Goal: Information Seeking & Learning: Learn about a topic

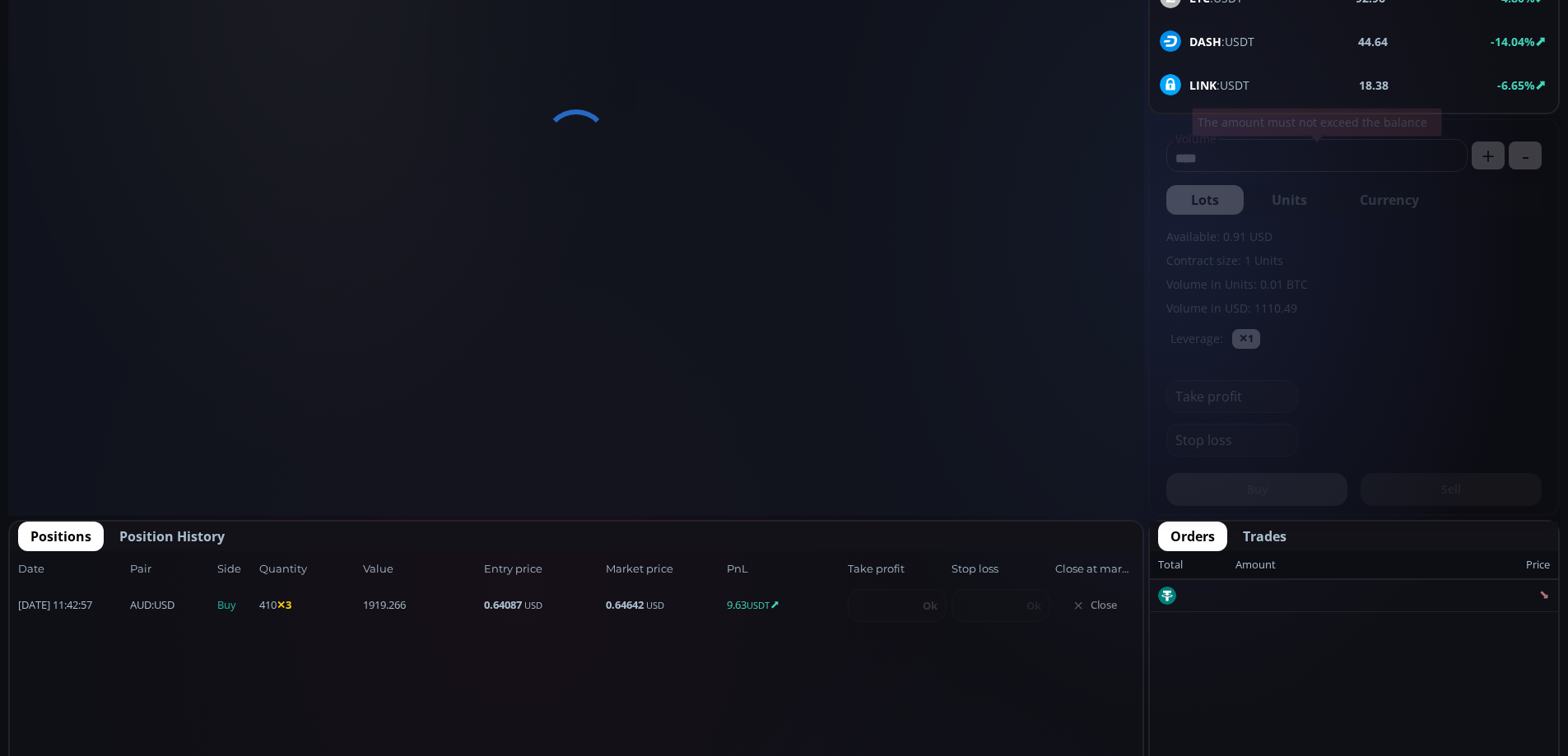
scroll to position [615, 0]
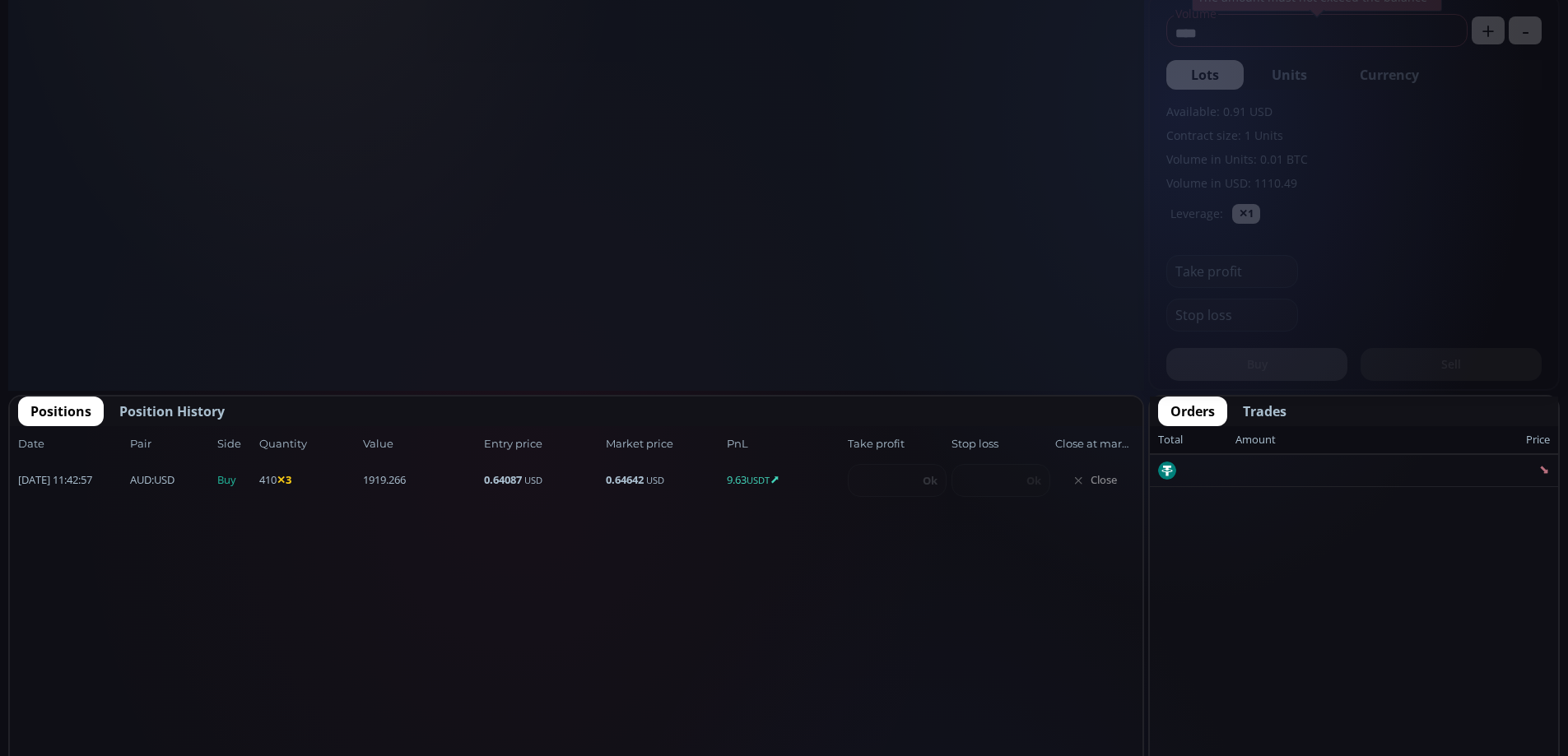
type input "********"
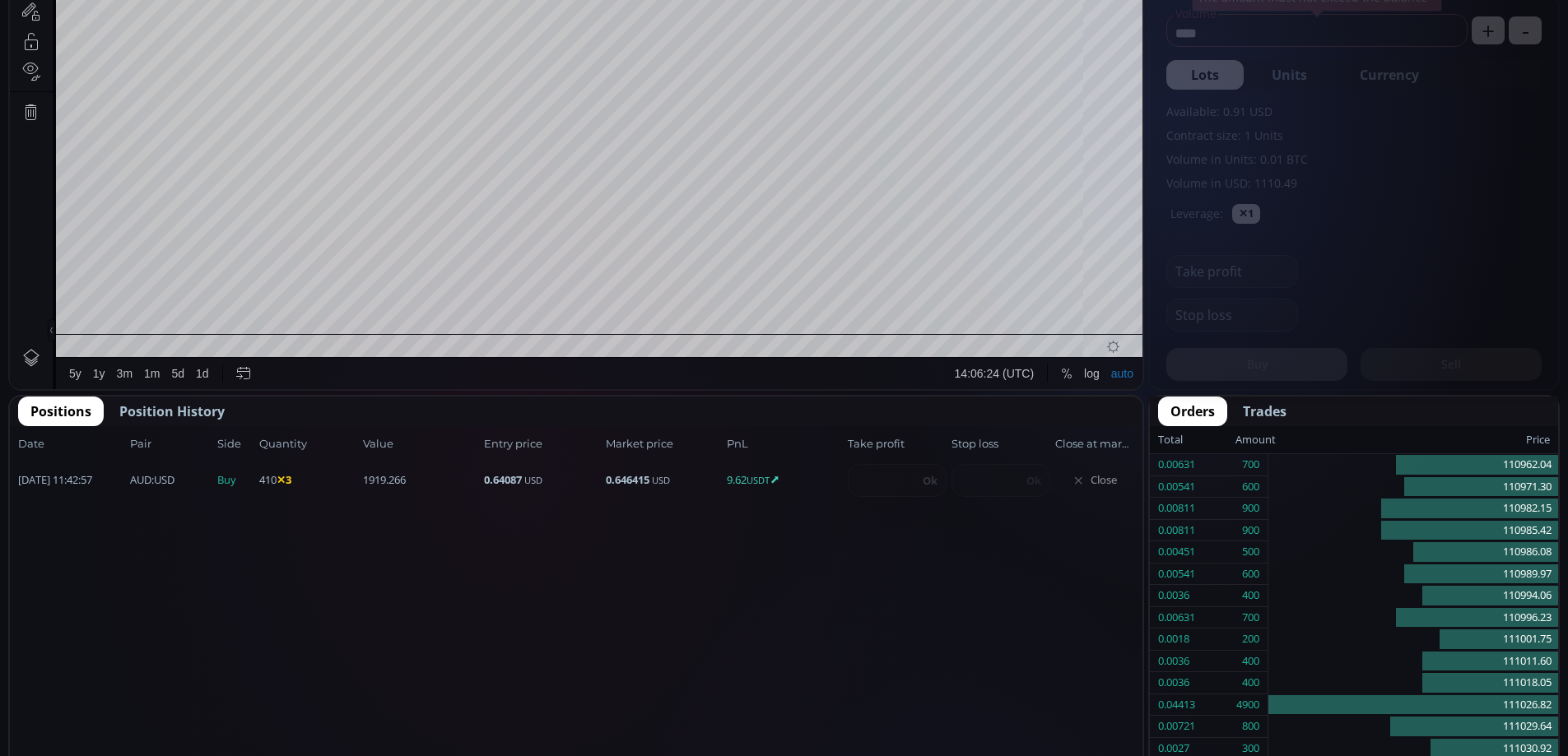
scroll to position [229, 0]
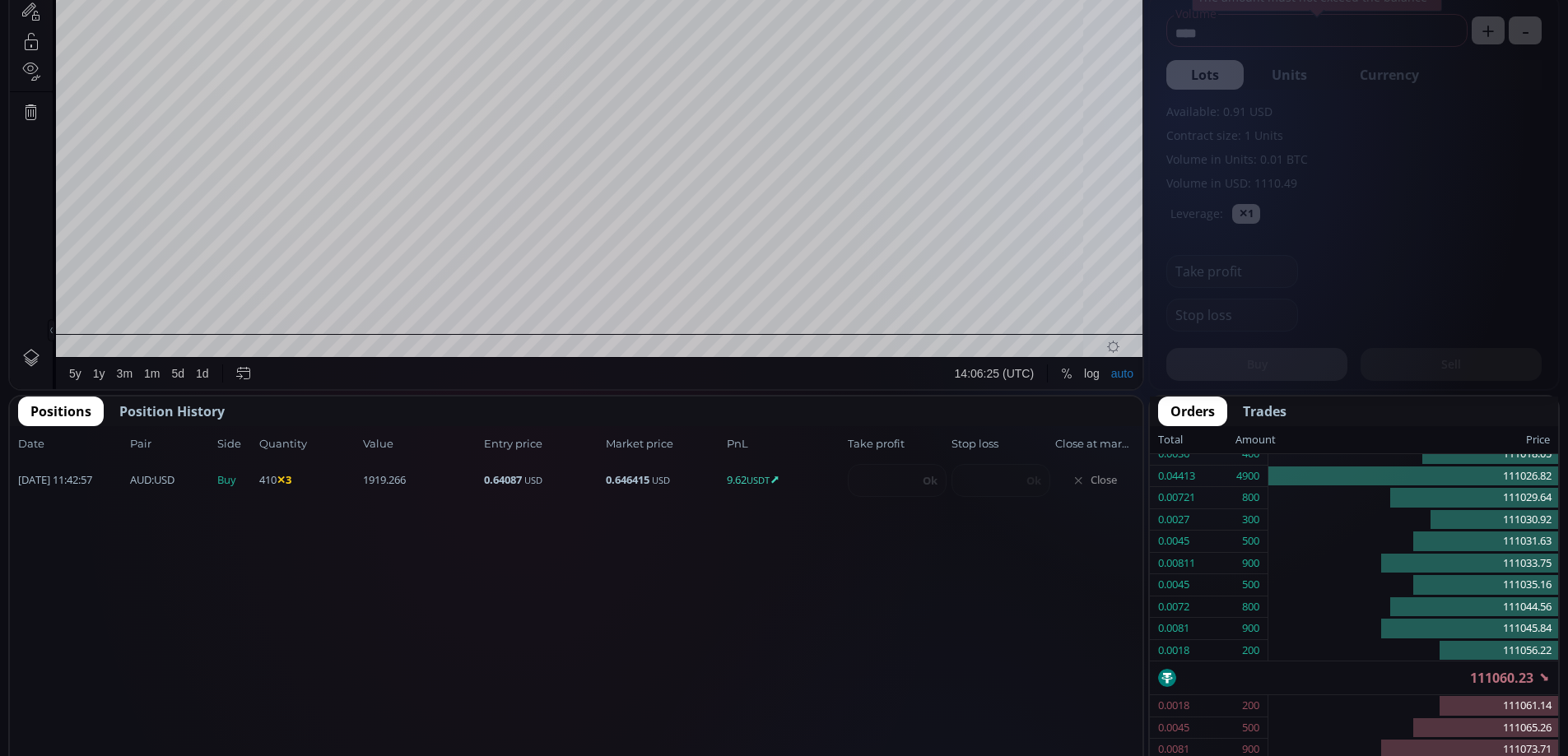
click at [1096, 480] on span "Close" at bounding box center [1095, 481] width 79 height 26
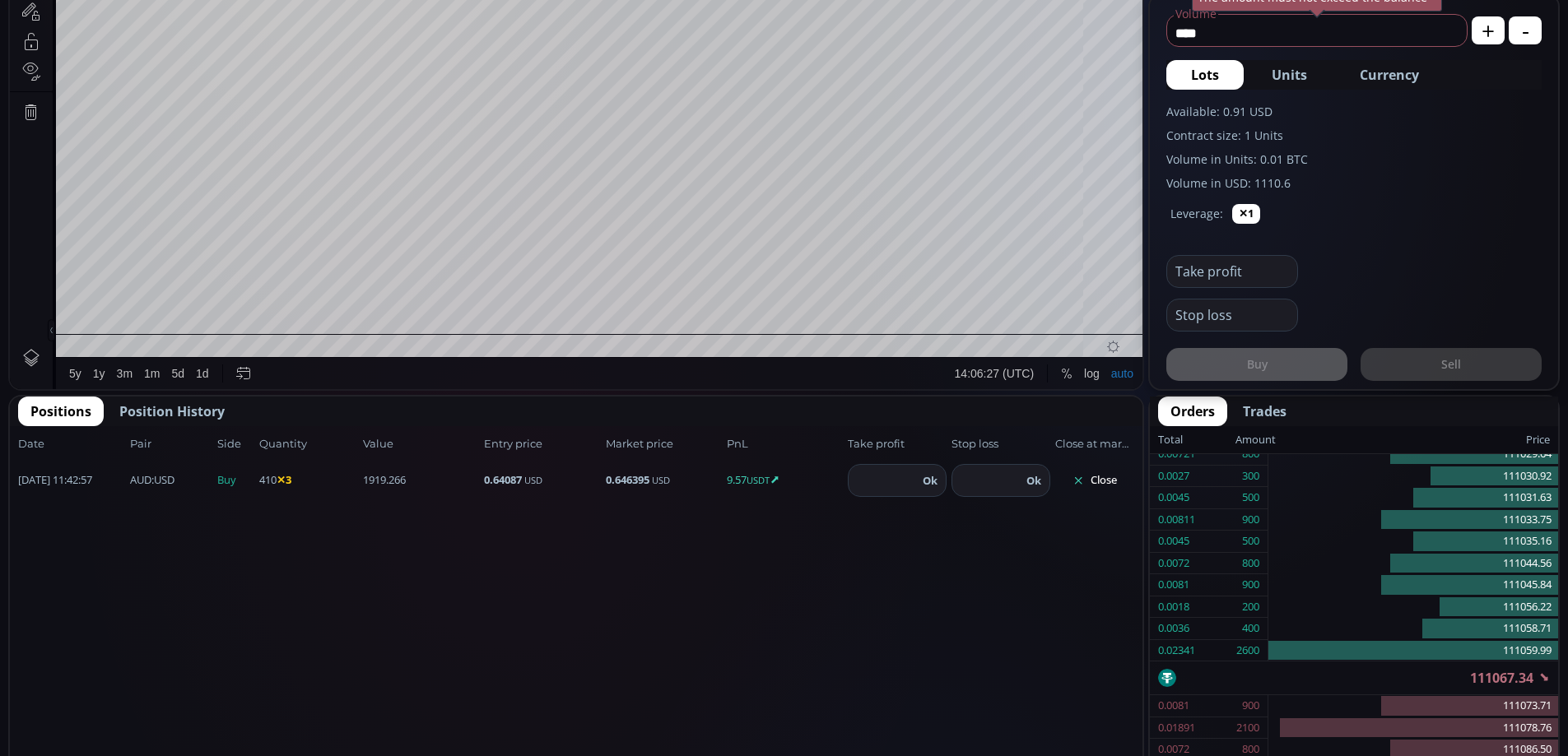
click at [1104, 481] on button "Close" at bounding box center [1095, 481] width 79 height 26
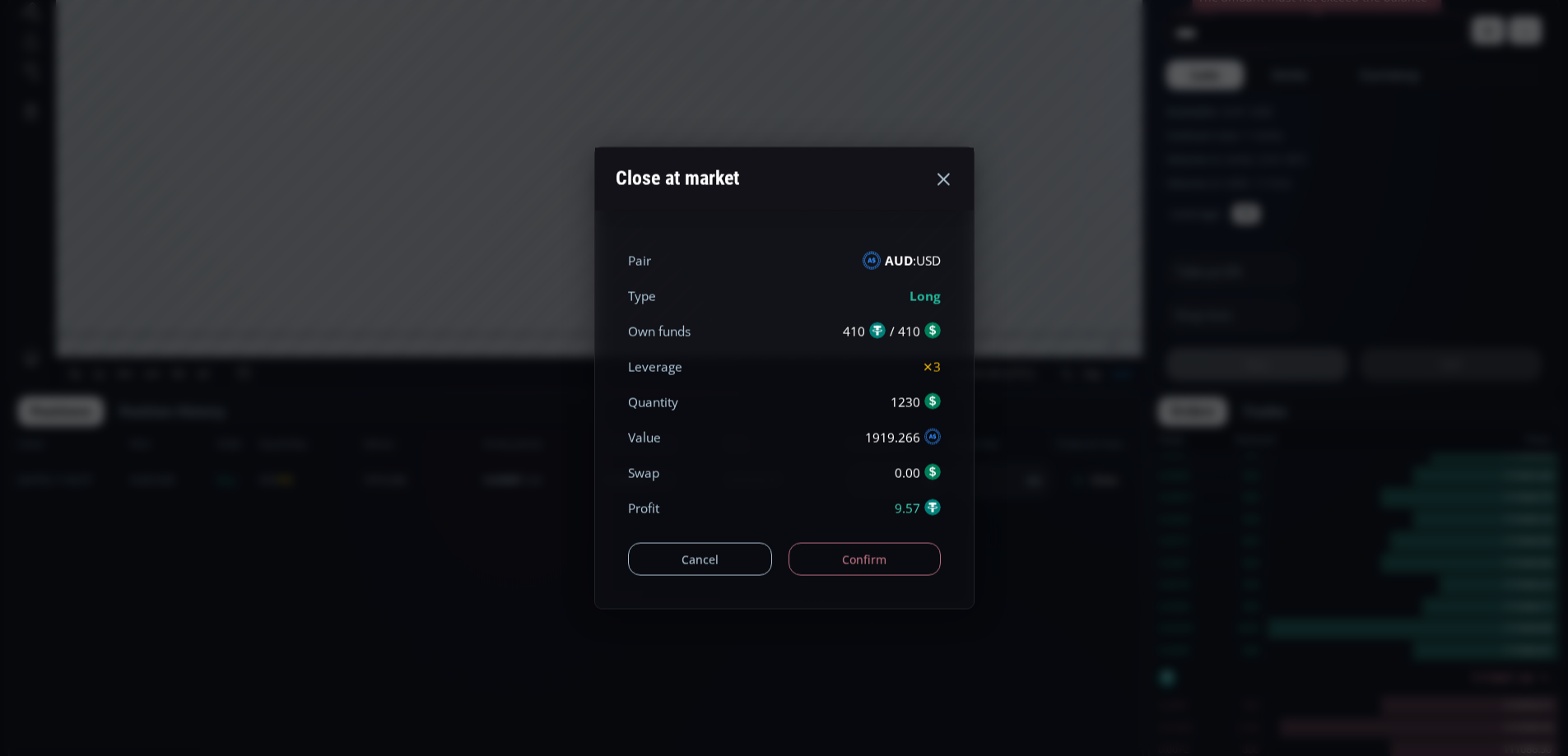
click at [864, 565] on button "Confirm" at bounding box center [865, 559] width 152 height 33
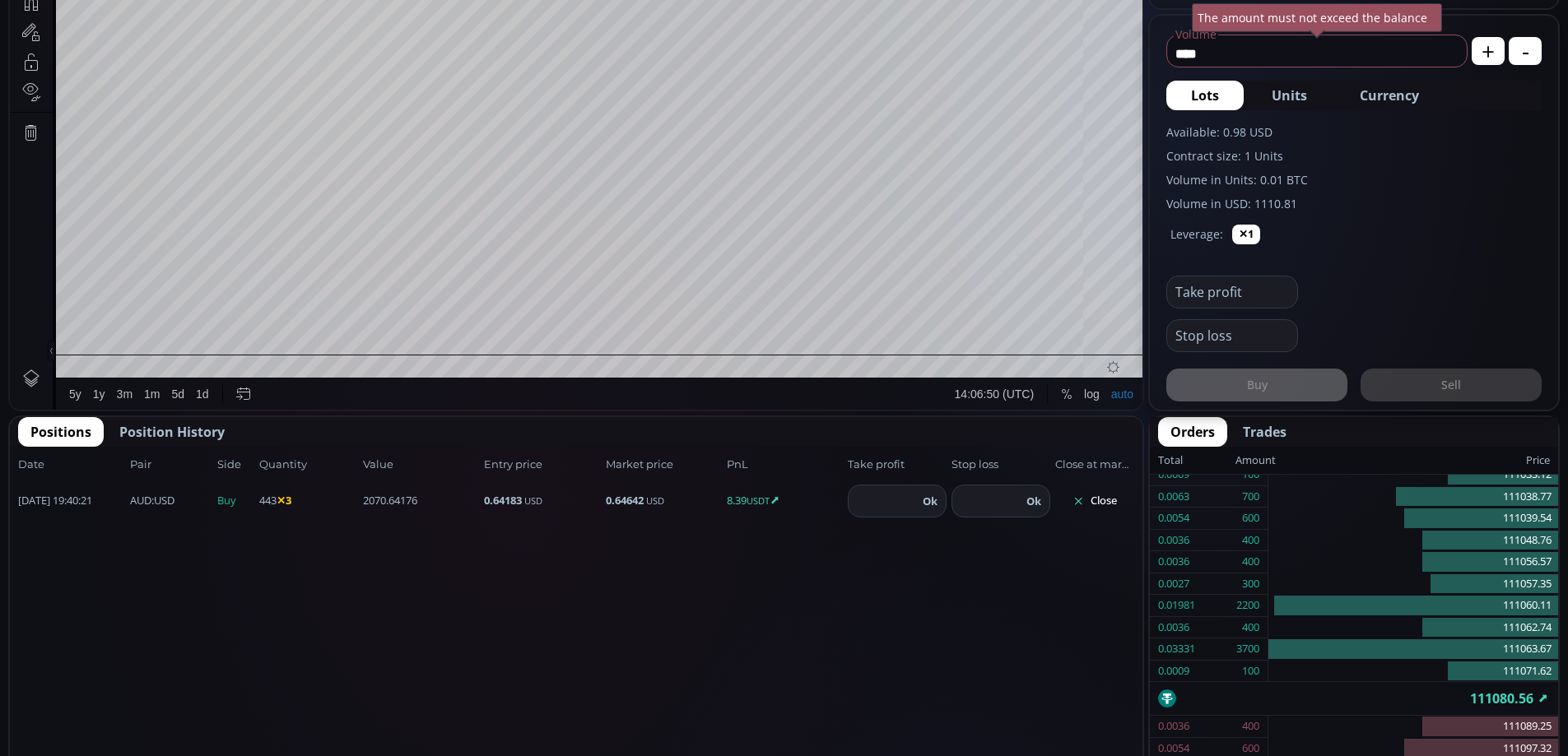
scroll to position [634, 0]
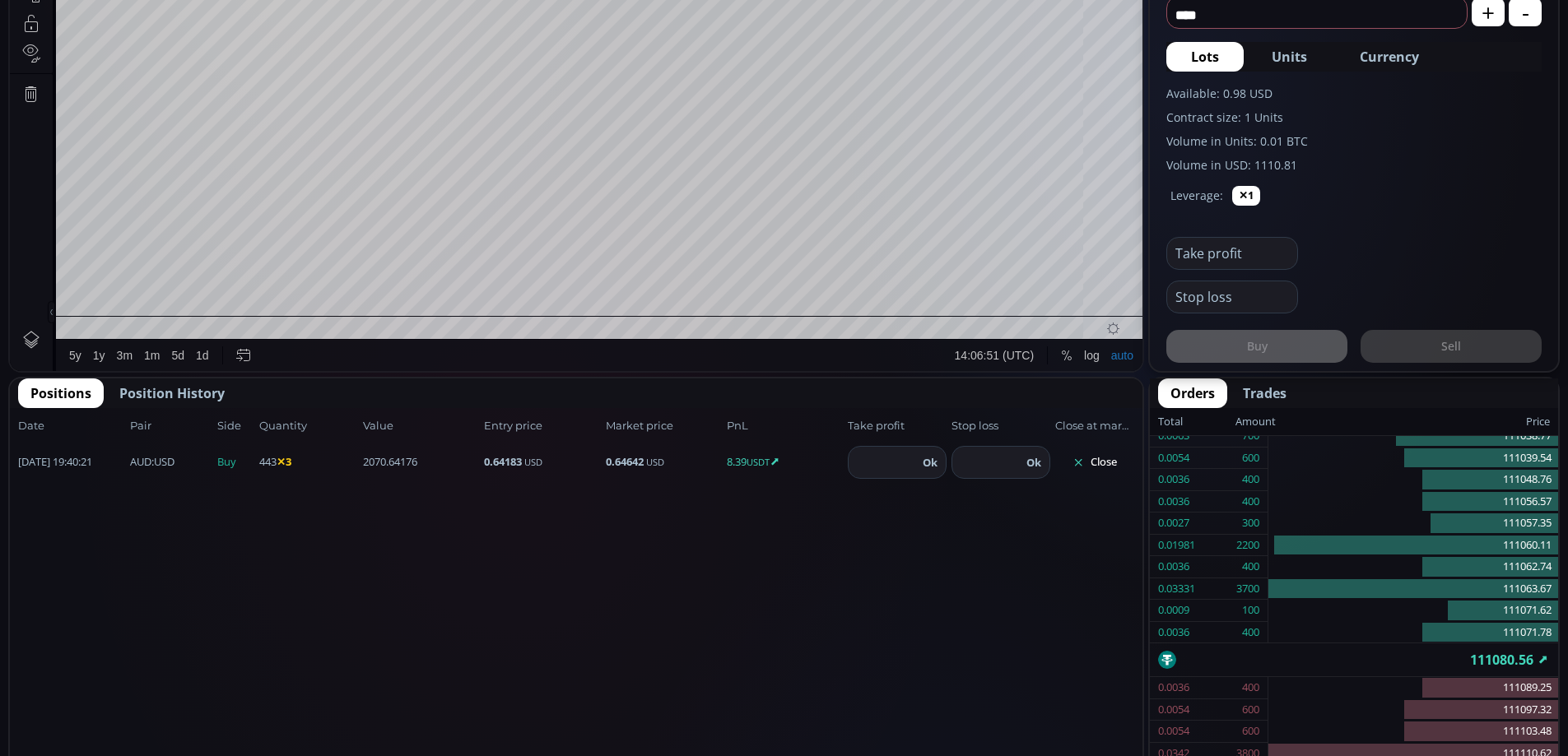
click at [1101, 455] on button "Close" at bounding box center [1095, 462] width 79 height 26
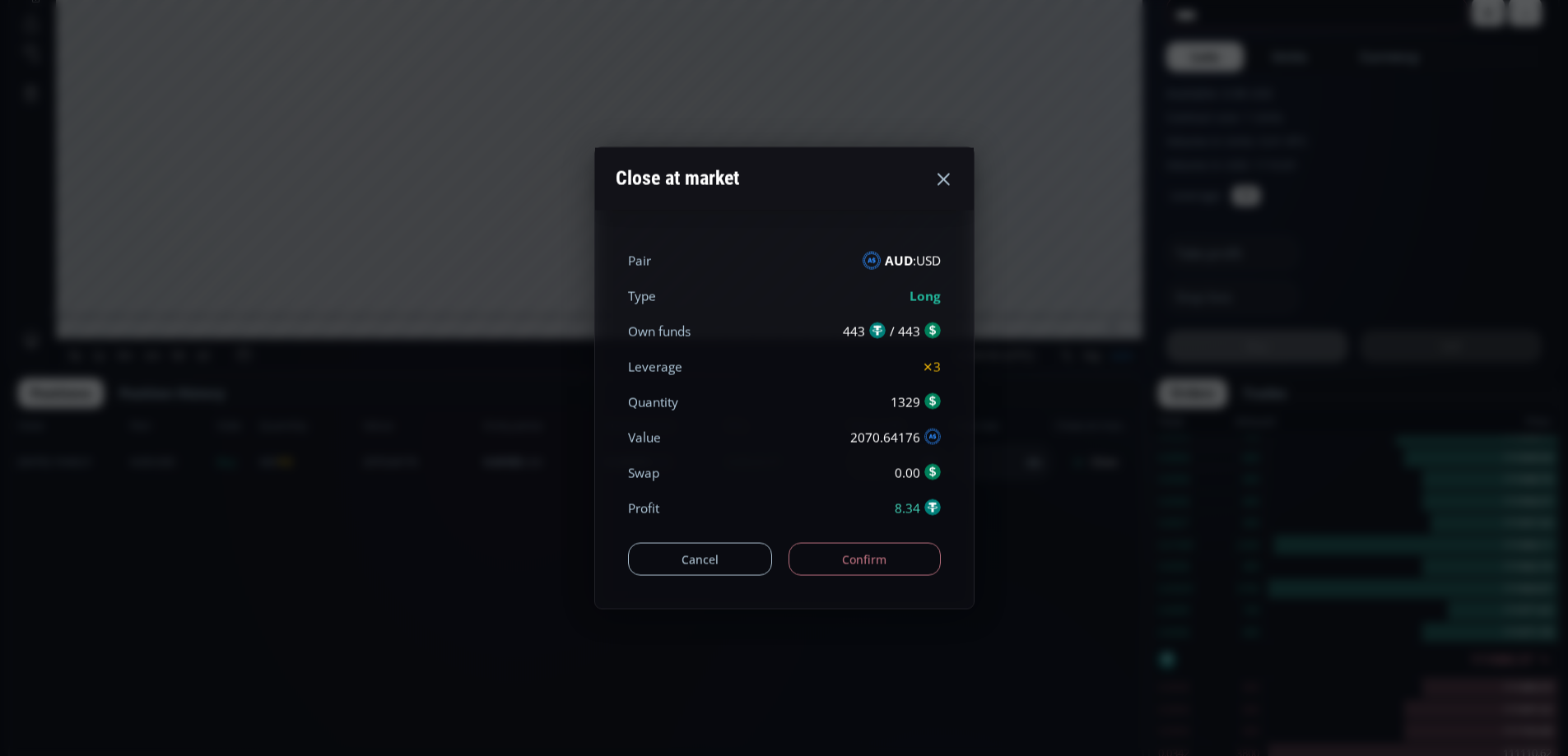
click at [862, 551] on button "Confirm" at bounding box center [865, 559] width 152 height 33
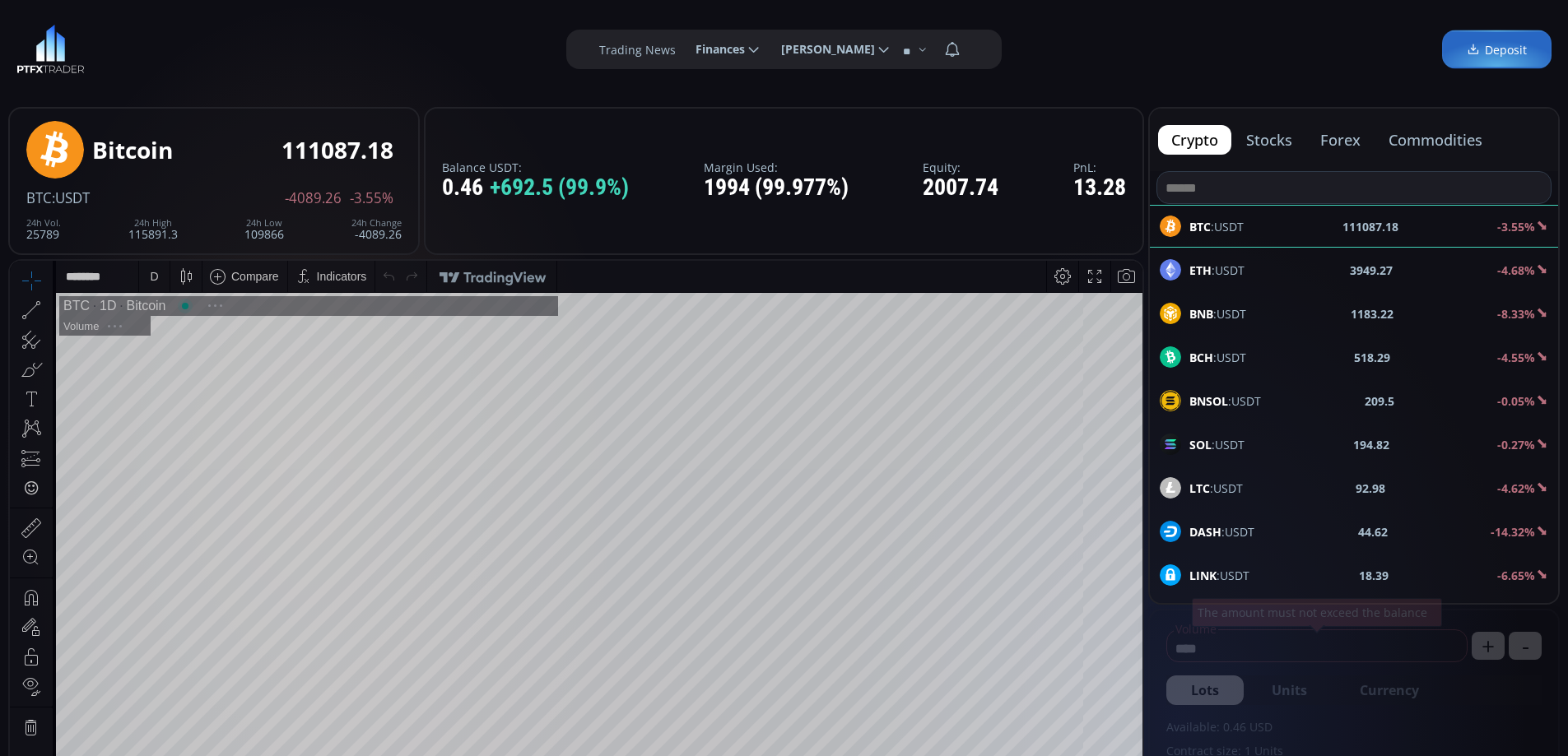
scroll to position [229, 0]
click at [1241, 147] on button "stocks" at bounding box center [1269, 140] width 73 height 30
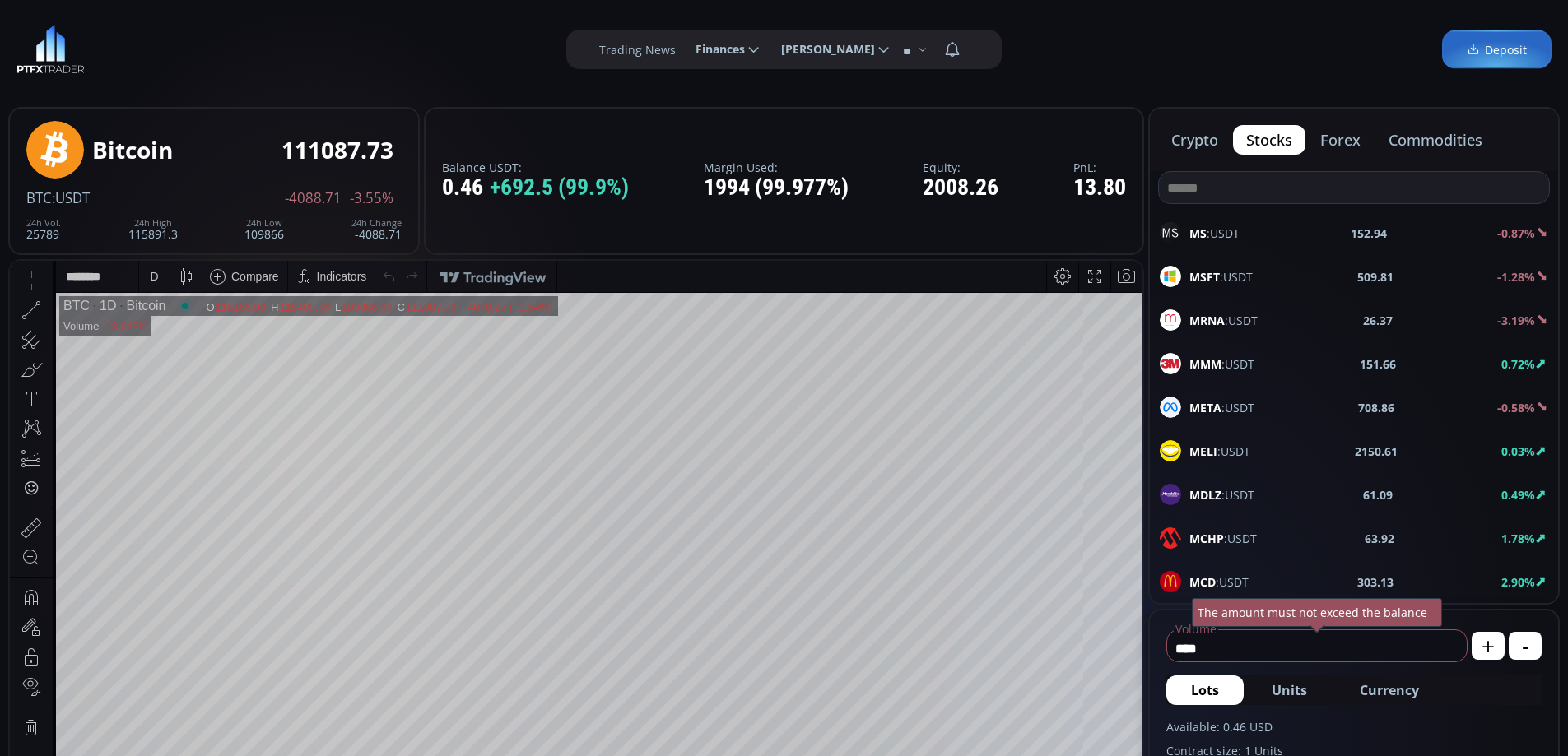
scroll to position [1646, 0]
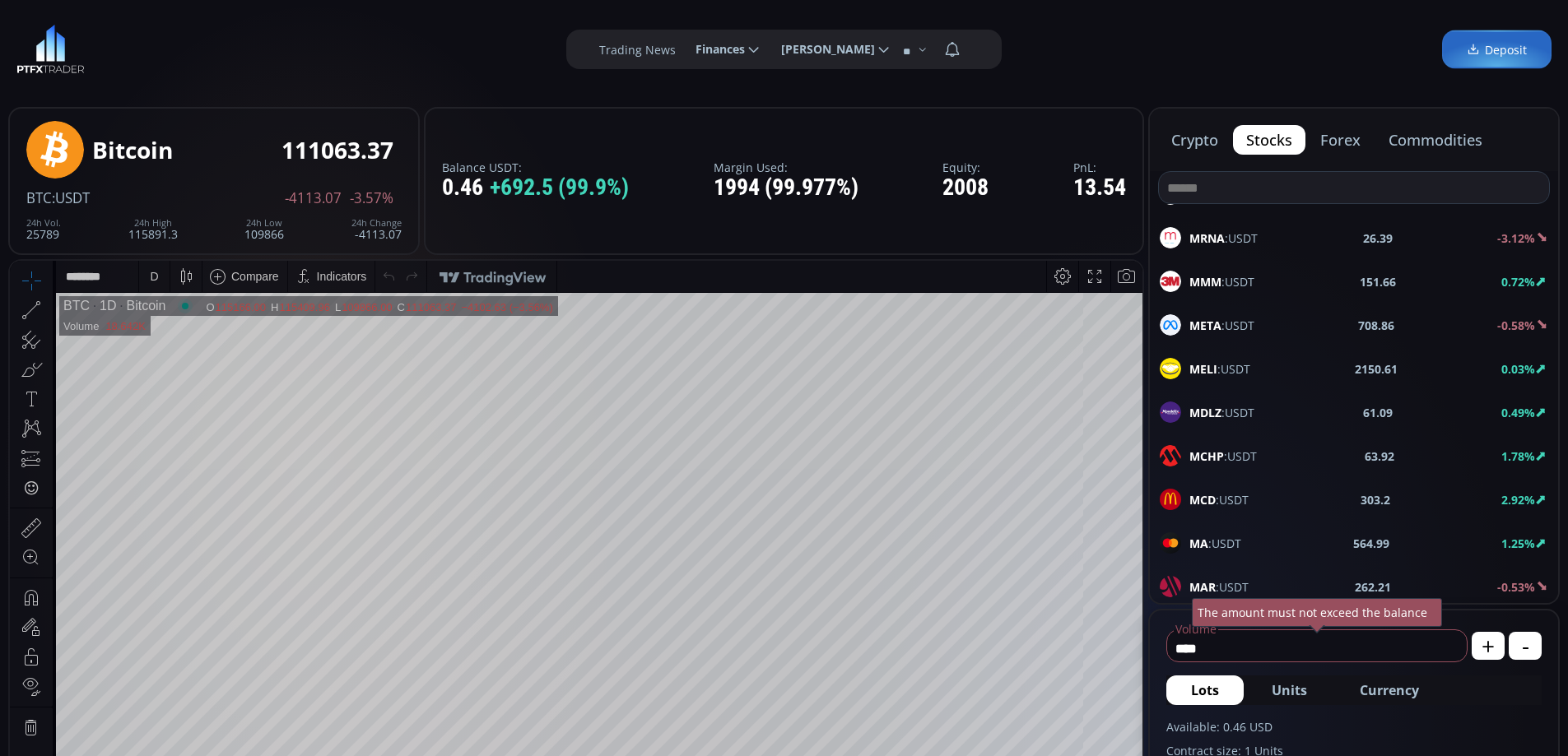
click at [1261, 503] on div "MCD :USDT 303.2 2.92%" at bounding box center [1354, 499] width 388 height 21
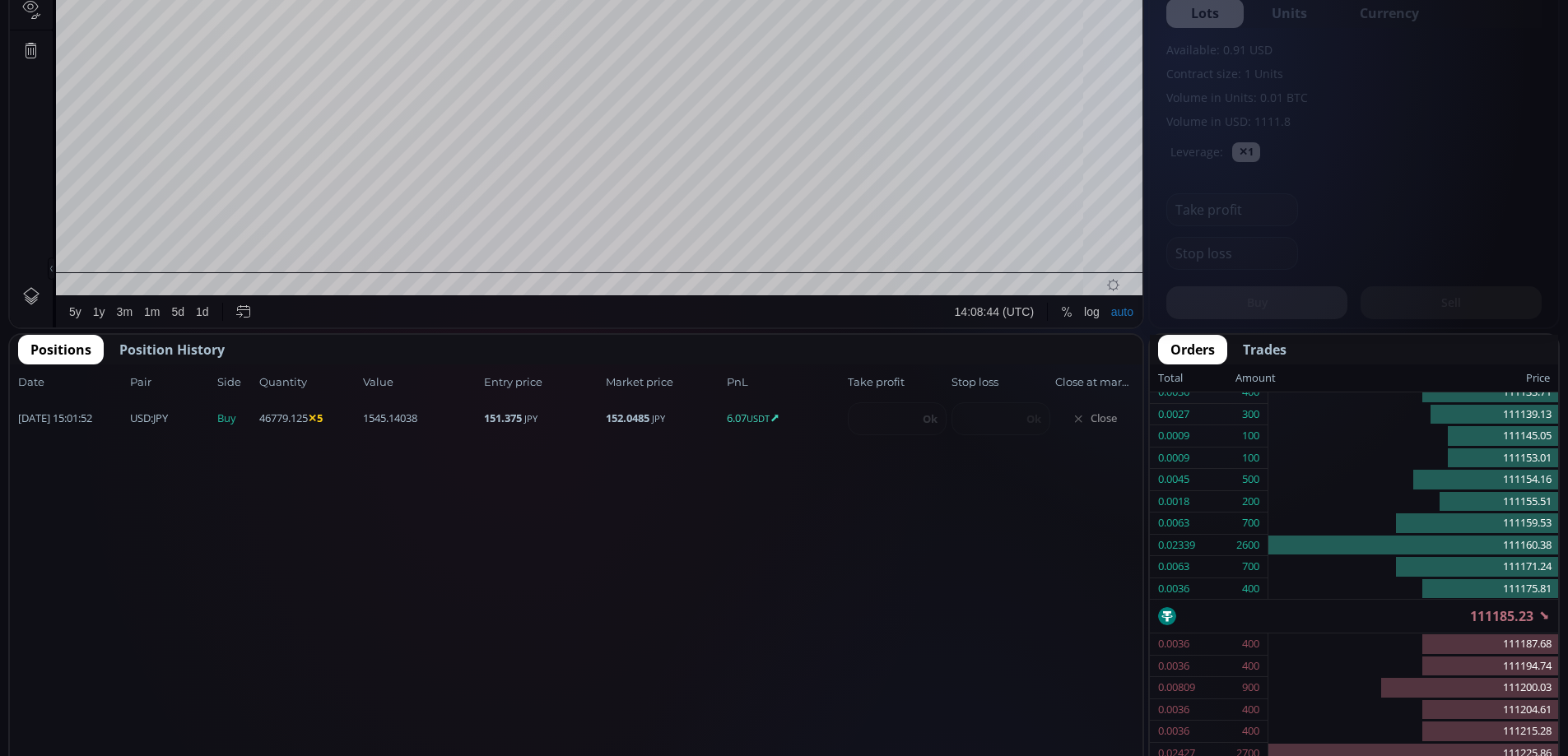
scroll to position [680, 0]
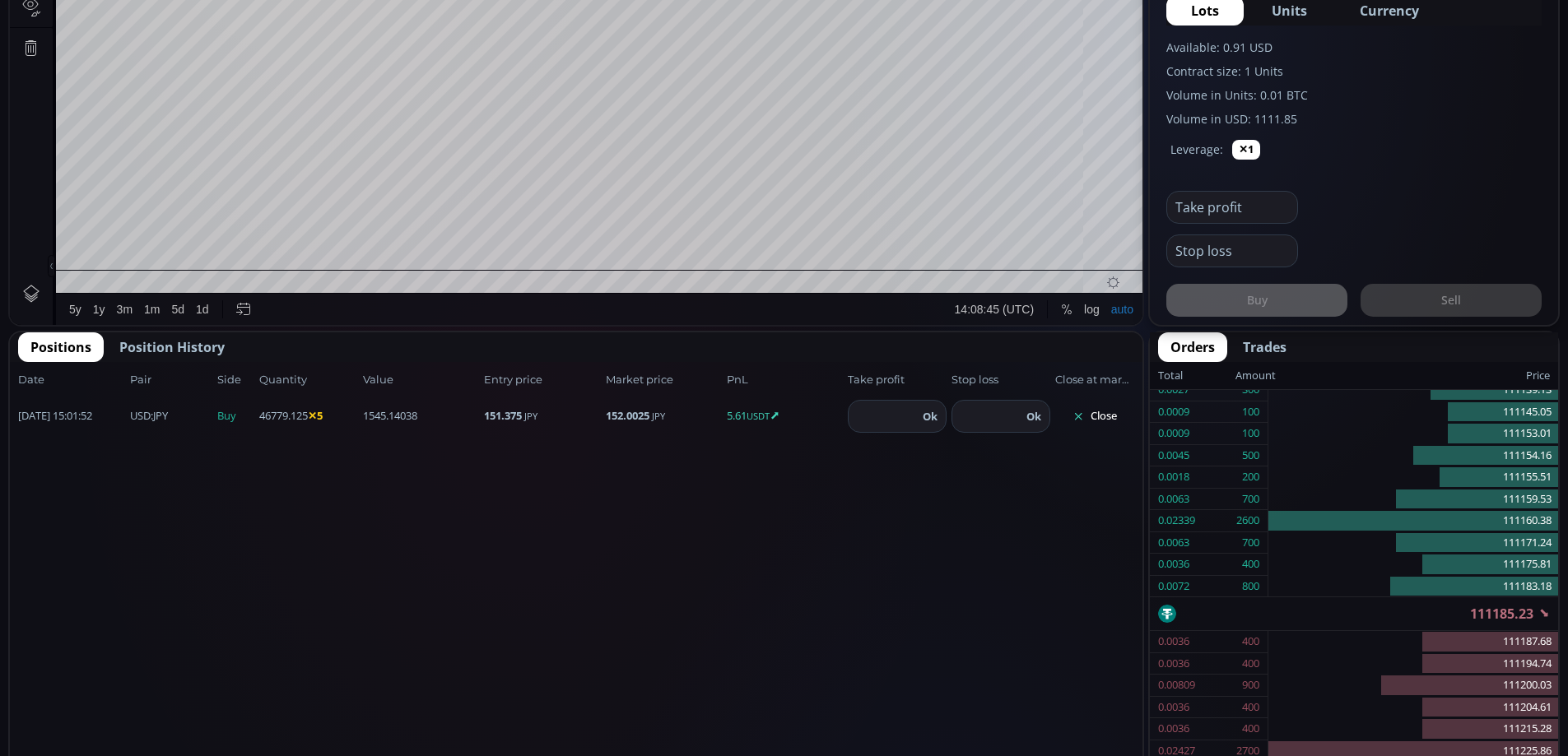
click at [1105, 414] on button "Close" at bounding box center [1095, 416] width 79 height 26
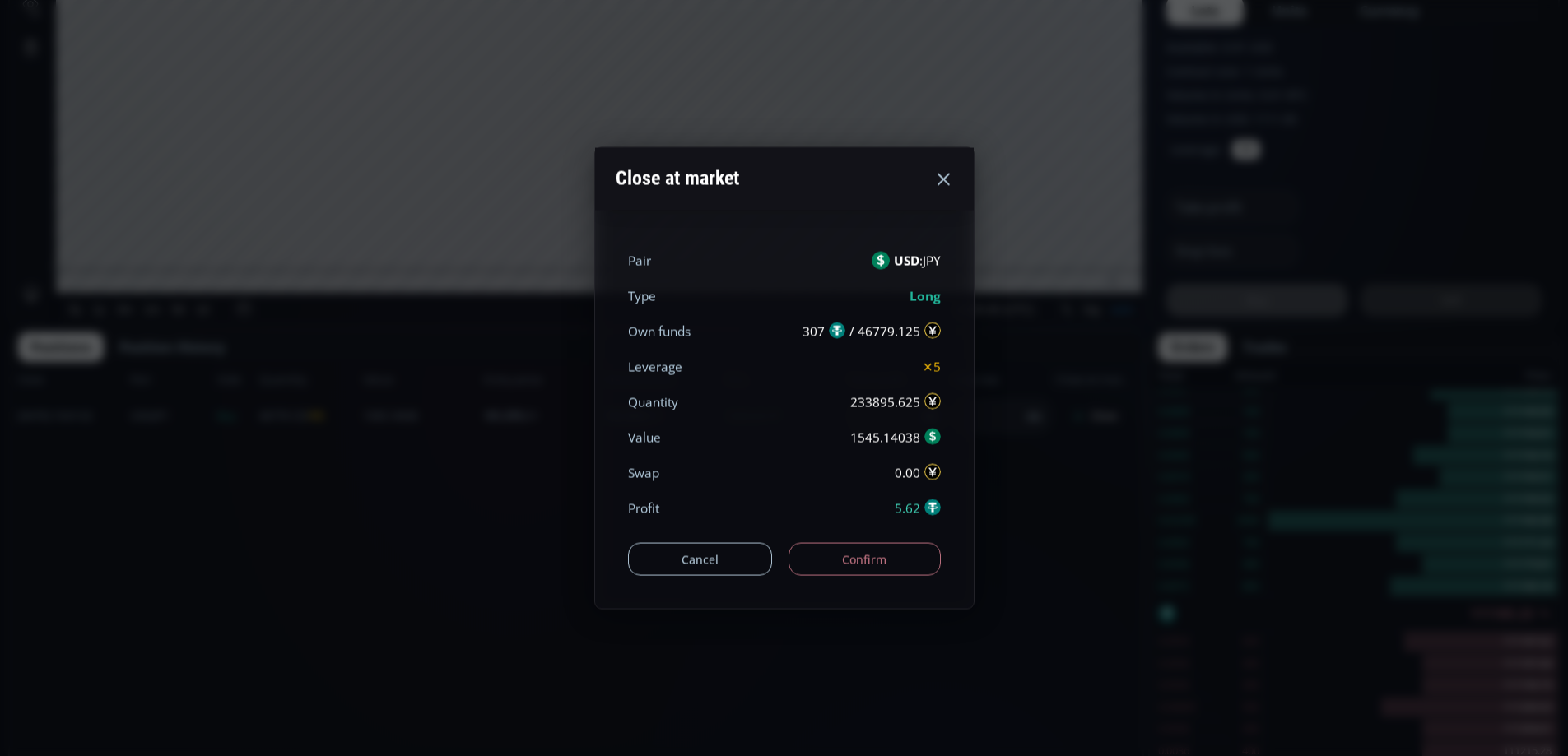
click at [880, 558] on button "Confirm" at bounding box center [865, 559] width 152 height 33
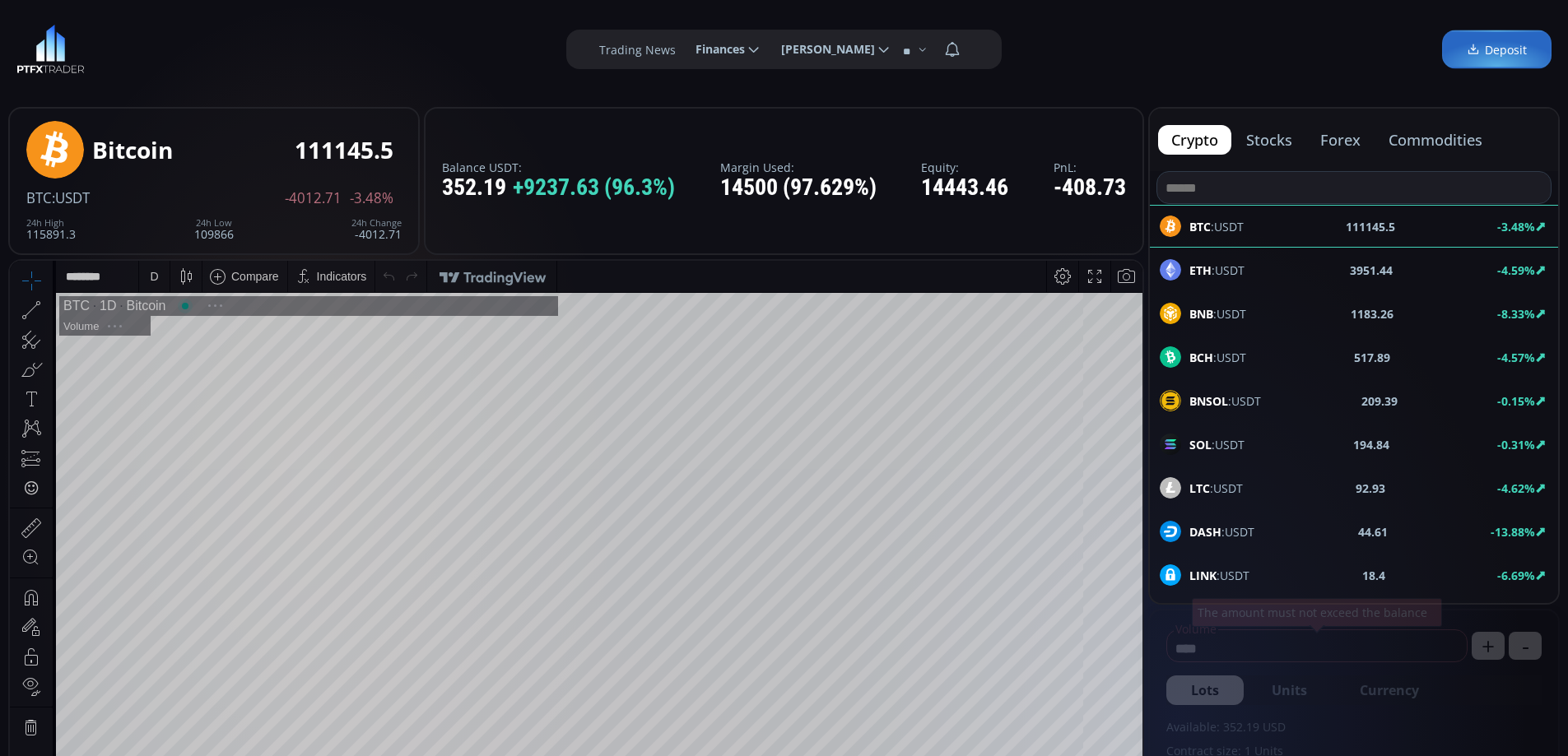
scroll to position [229, 0]
click at [1430, 142] on button "commodities" at bounding box center [1435, 140] width 120 height 30
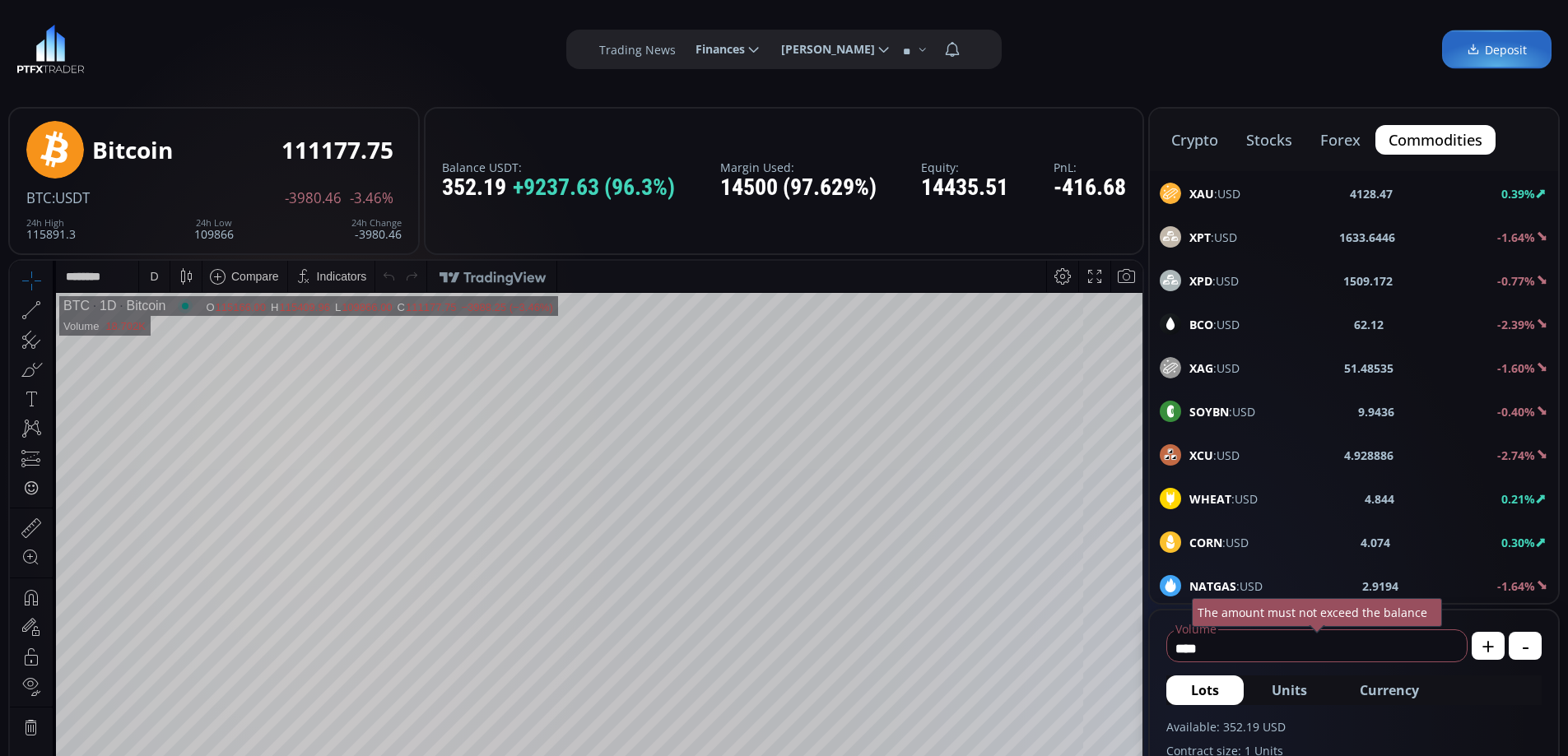
click at [1236, 317] on span "BCO :USD" at bounding box center [1214, 325] width 50 height 17
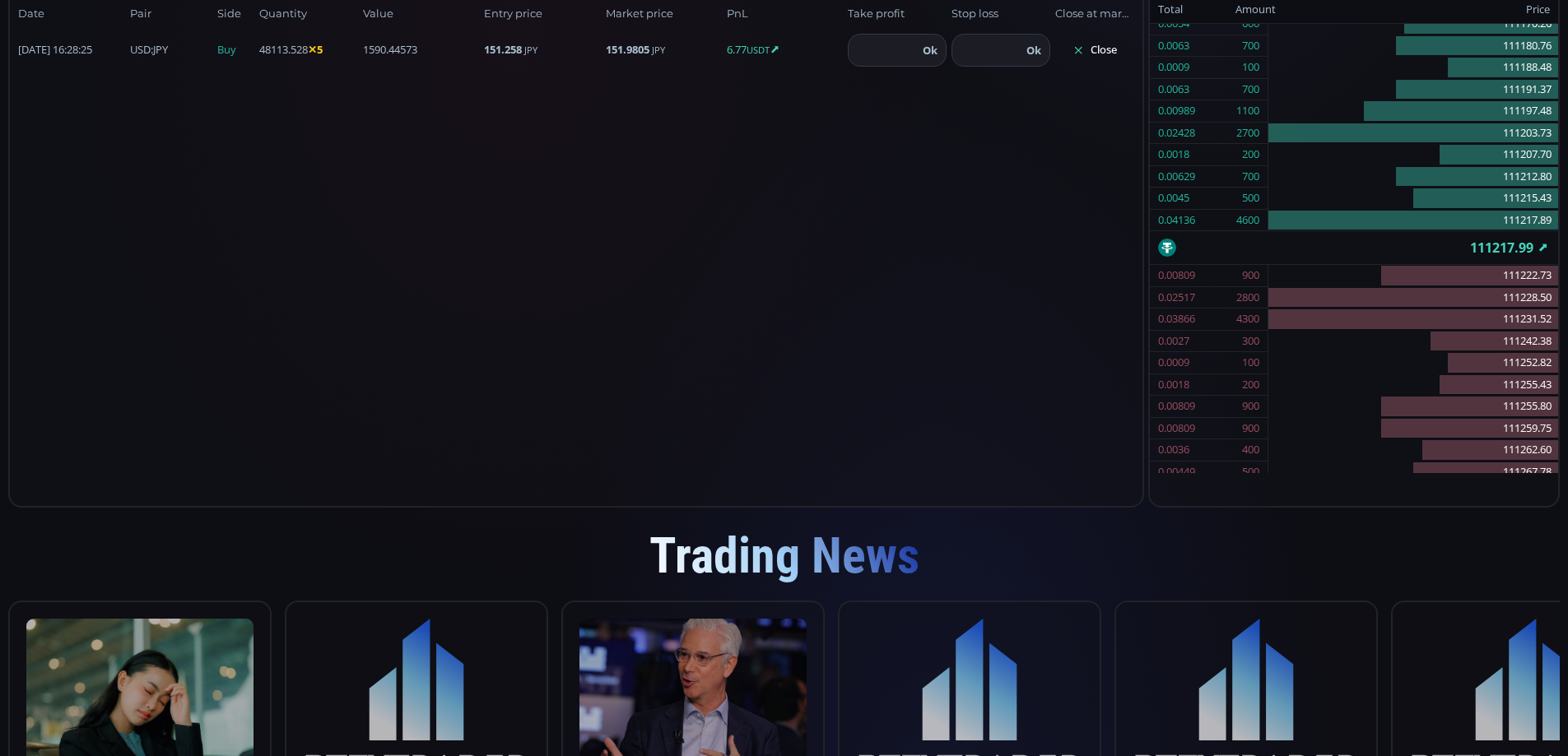
scroll to position [963, 0]
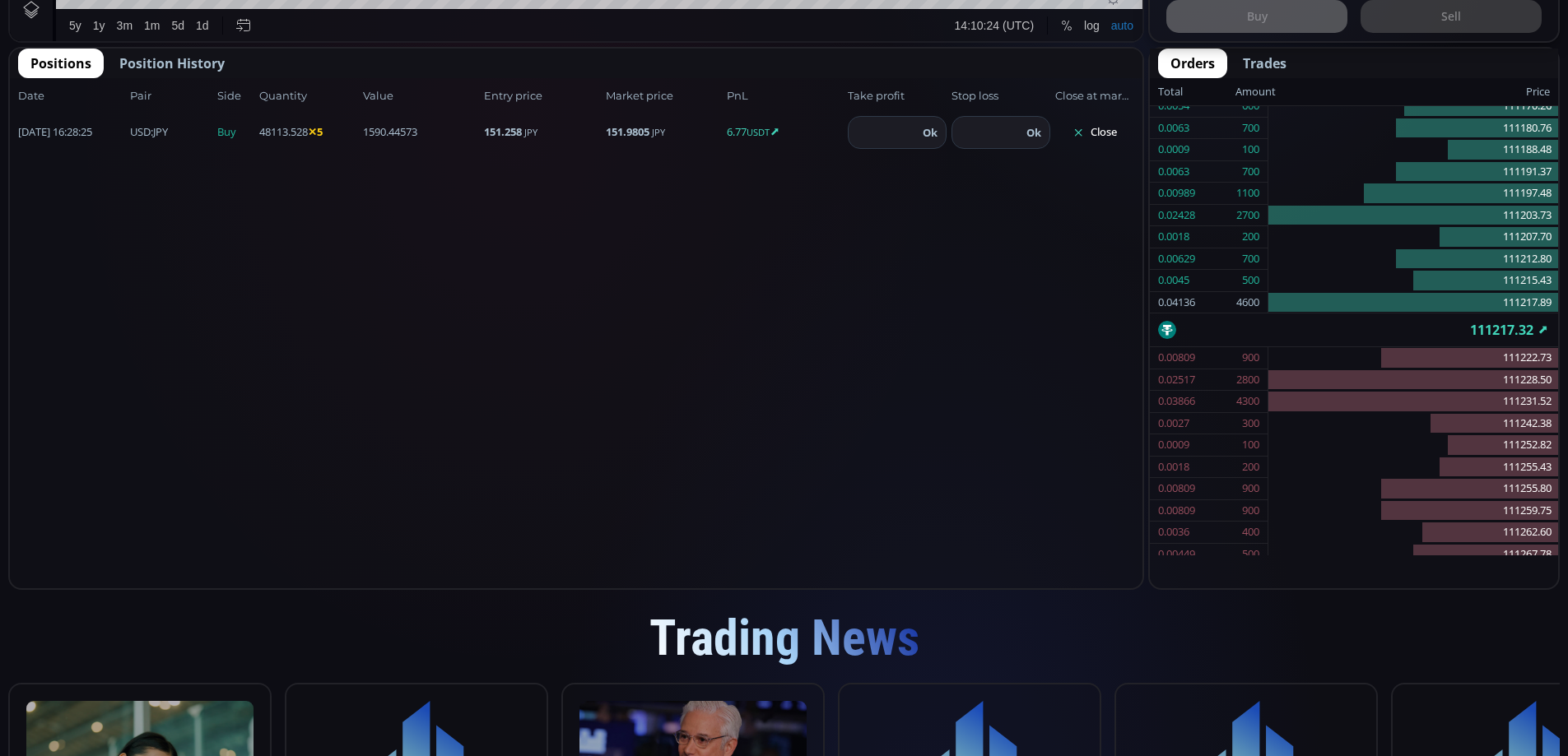
click at [1100, 129] on button "Close" at bounding box center [1095, 133] width 79 height 26
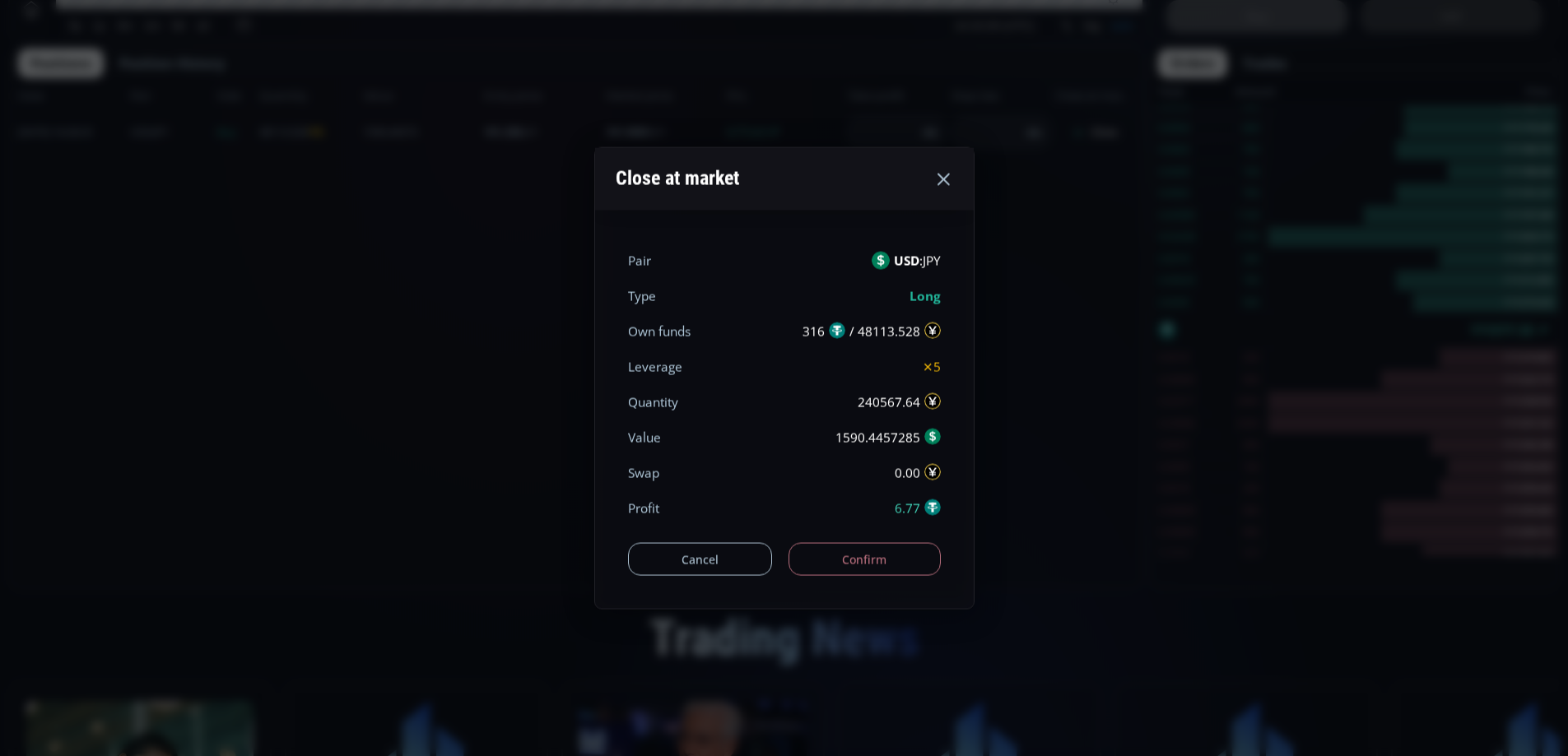
click at [864, 565] on button "Confirm" at bounding box center [865, 559] width 152 height 33
